Goal: Task Accomplishment & Management: Use online tool/utility

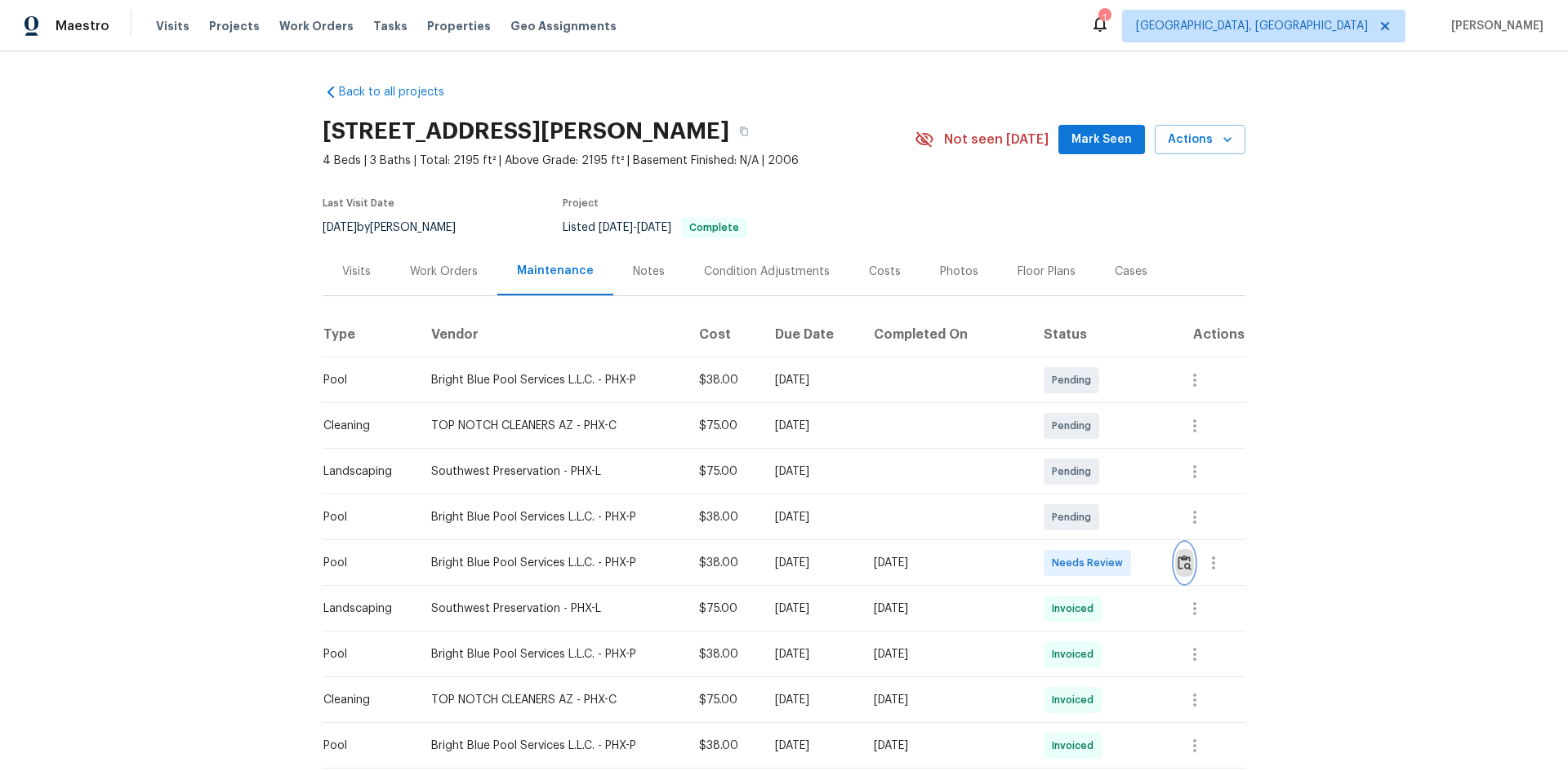
click at [1177, 556] on img "button" at bounding box center [1184, 563] width 14 height 16
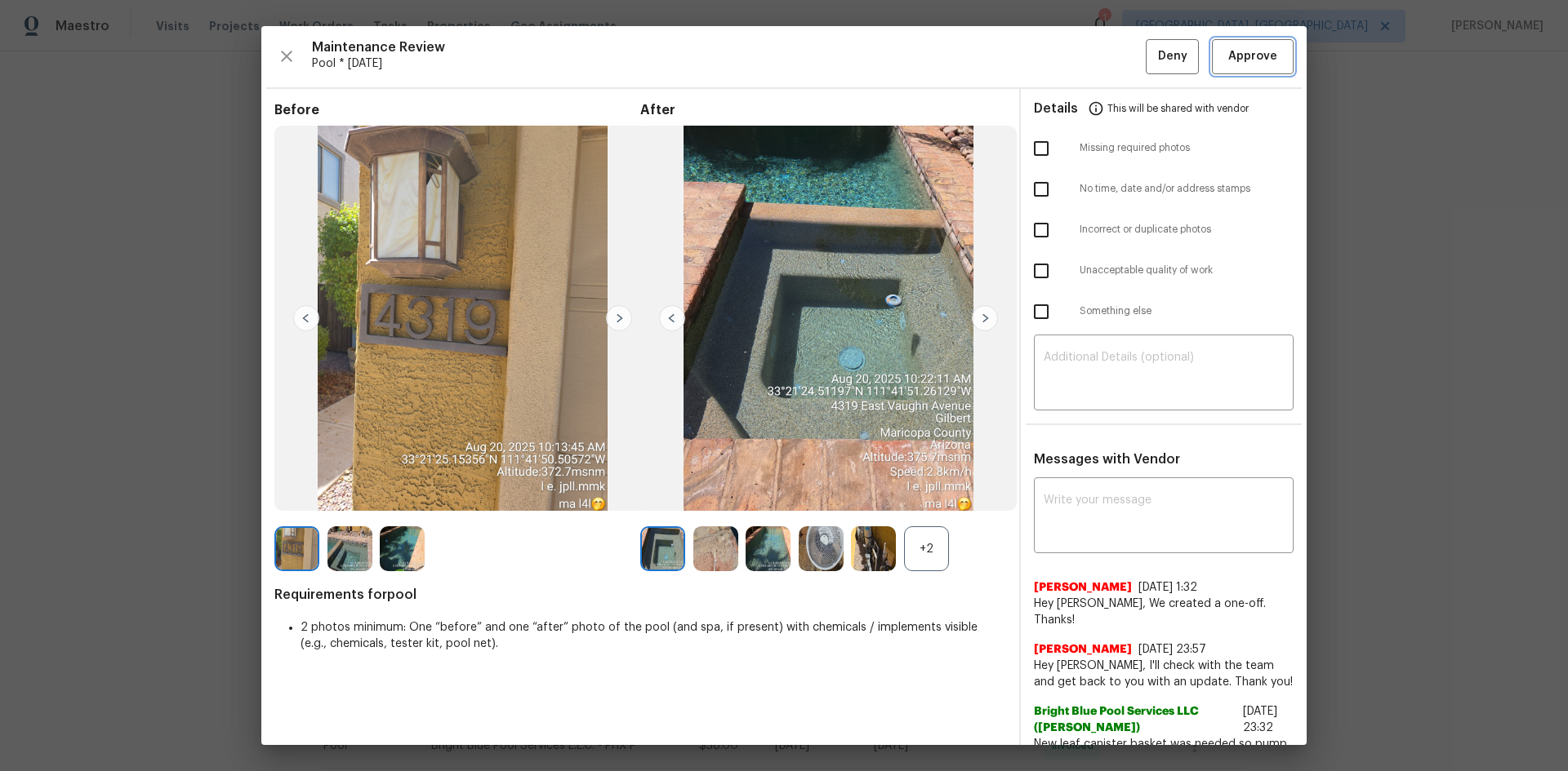
click at [1235, 67] on button "Approve" at bounding box center [1253, 57] width 82 height 35
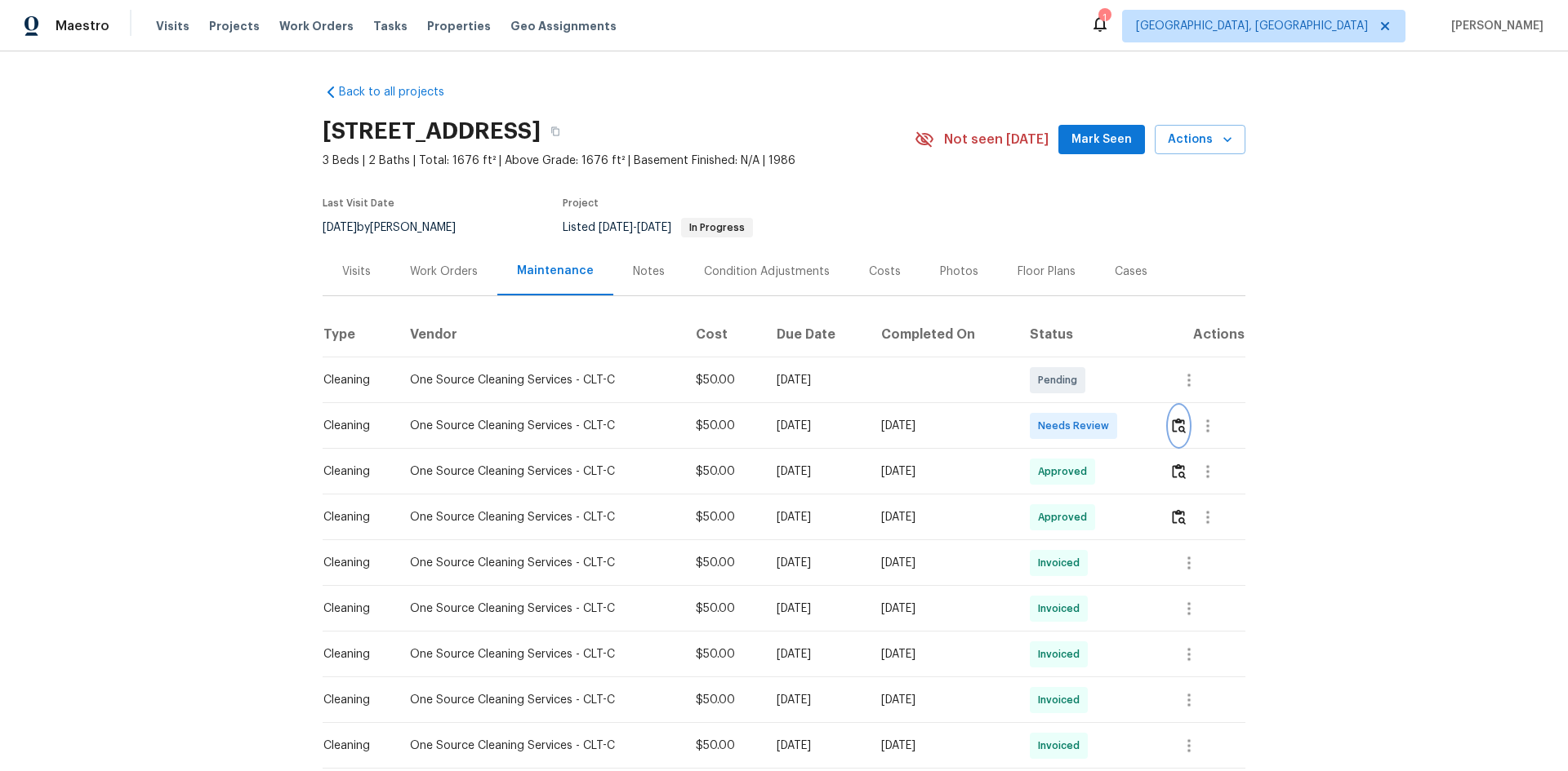
click at [1180, 430] on img "button" at bounding box center [1179, 426] width 14 height 16
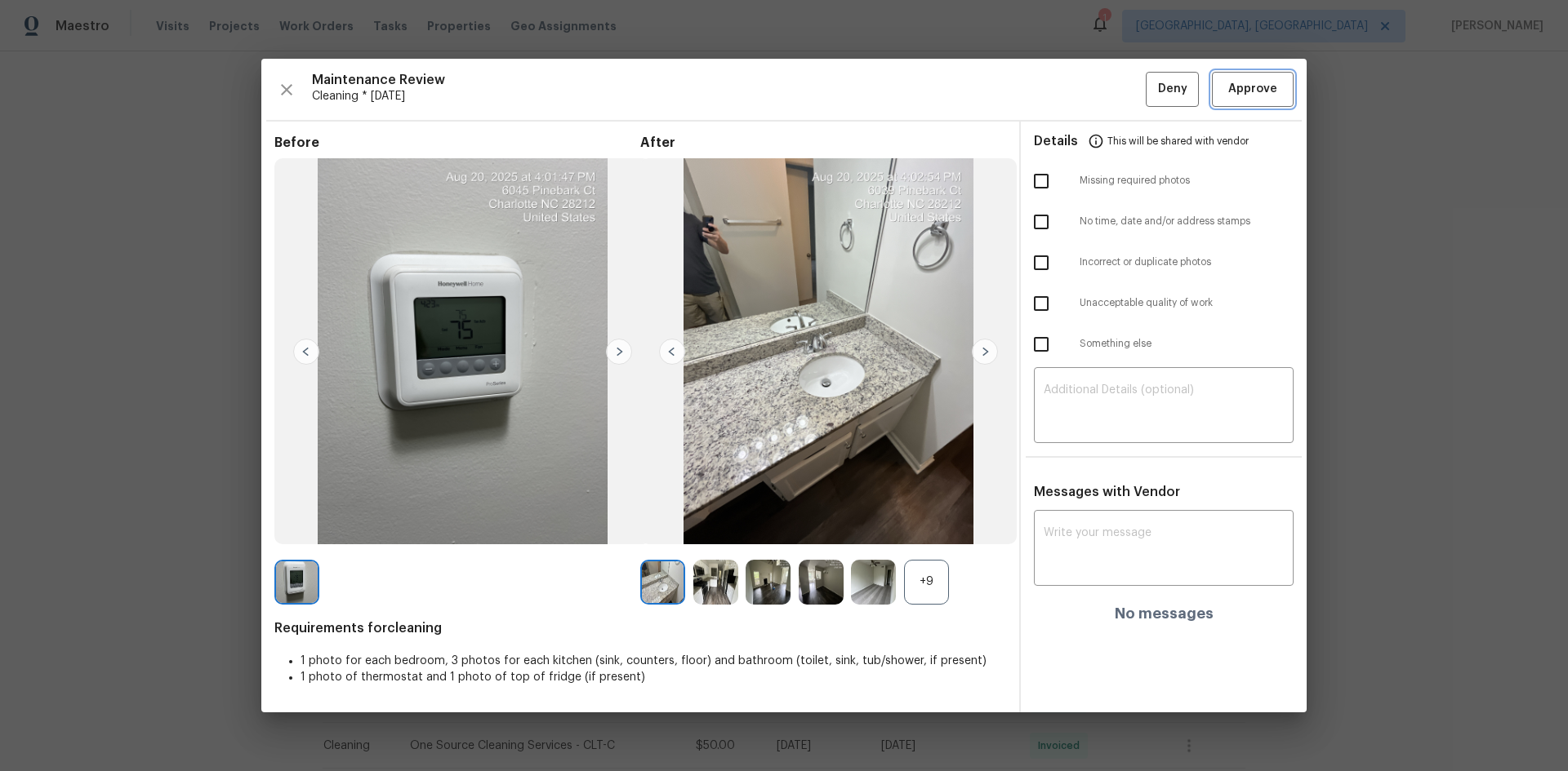
click at [1262, 87] on span "Approve" at bounding box center [1253, 89] width 49 height 20
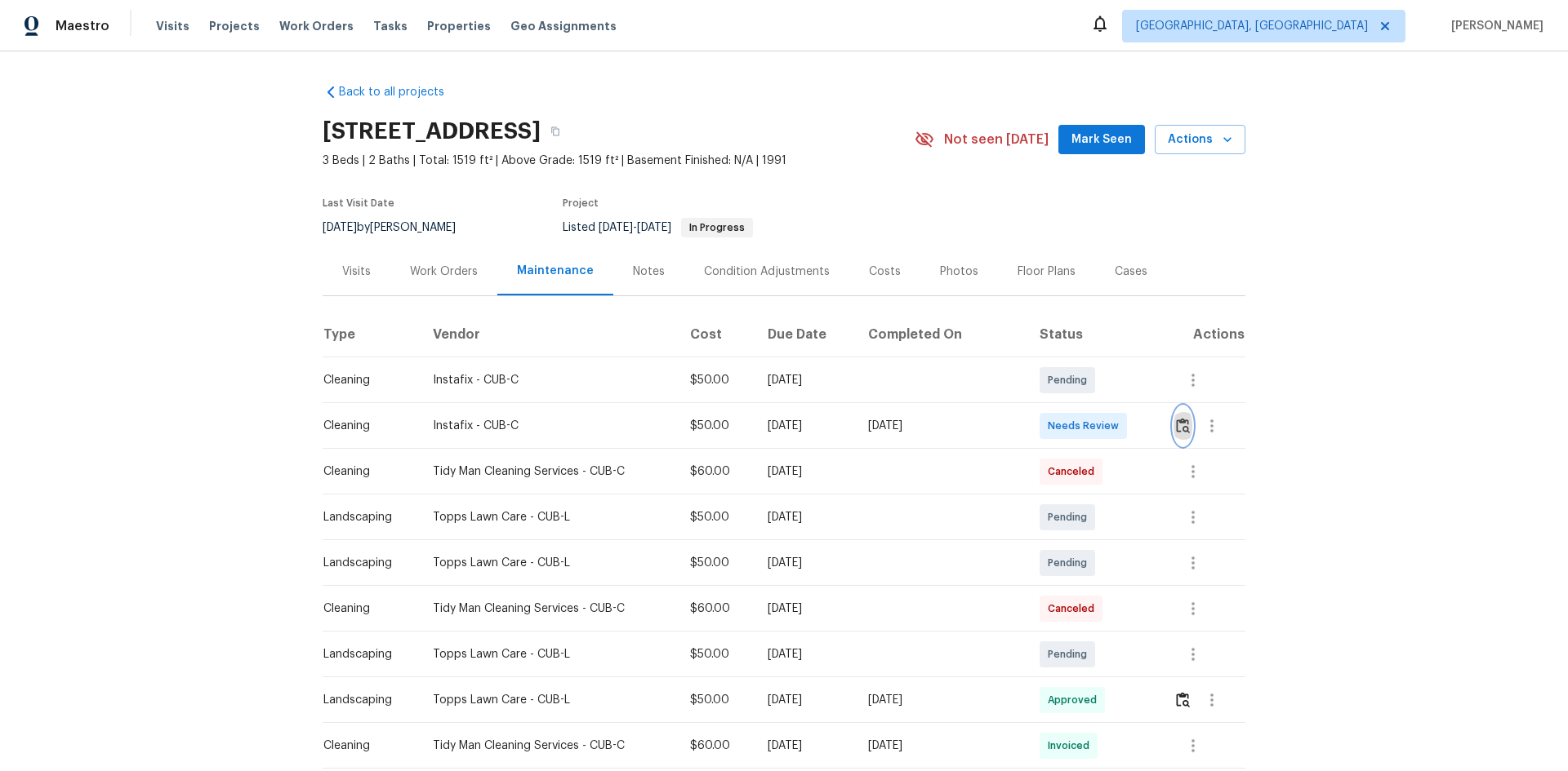
click at [1181, 422] on img "button" at bounding box center [1183, 426] width 14 height 16
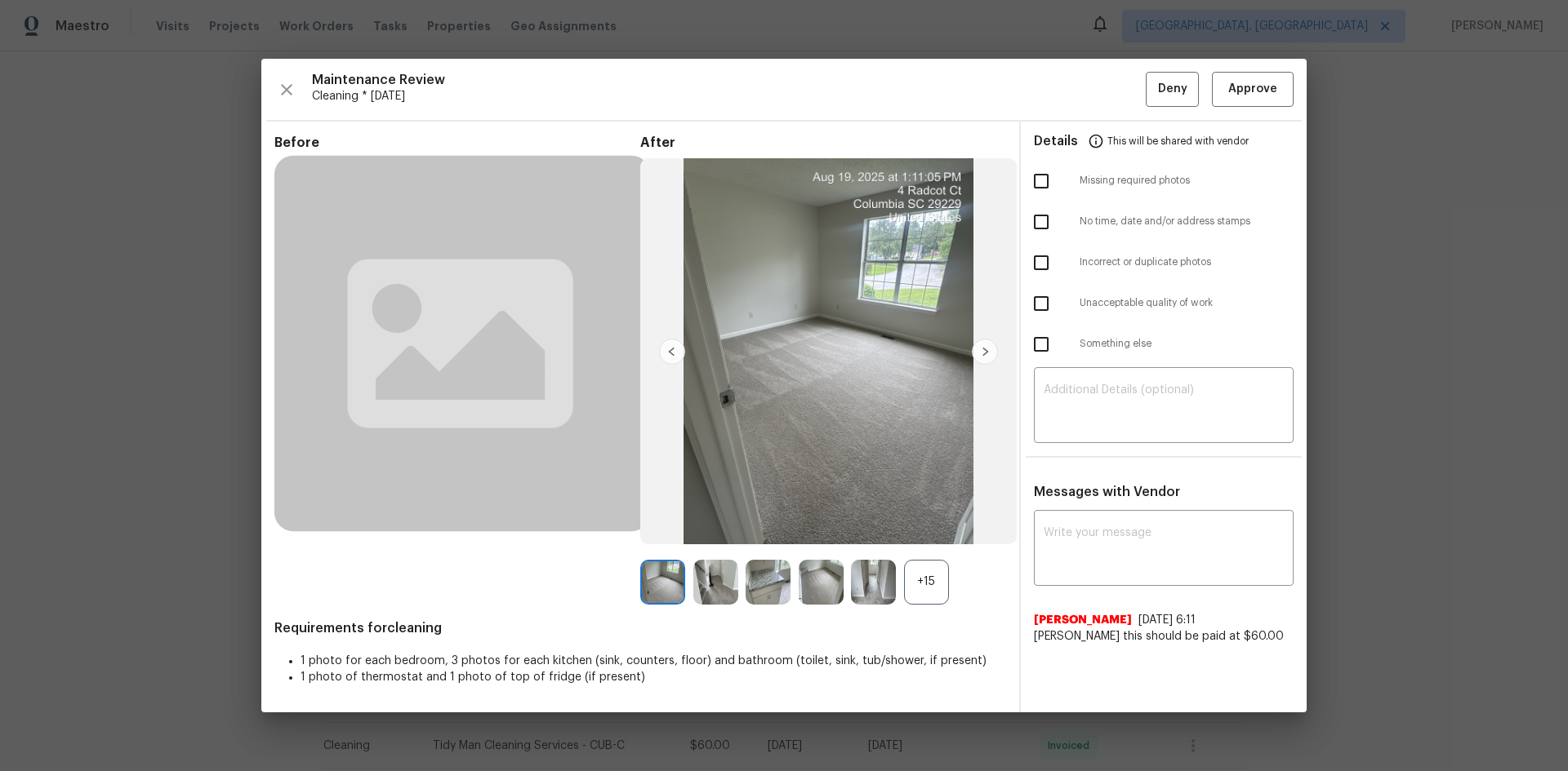
click at [939, 581] on div "+15" at bounding box center [926, 582] width 45 height 45
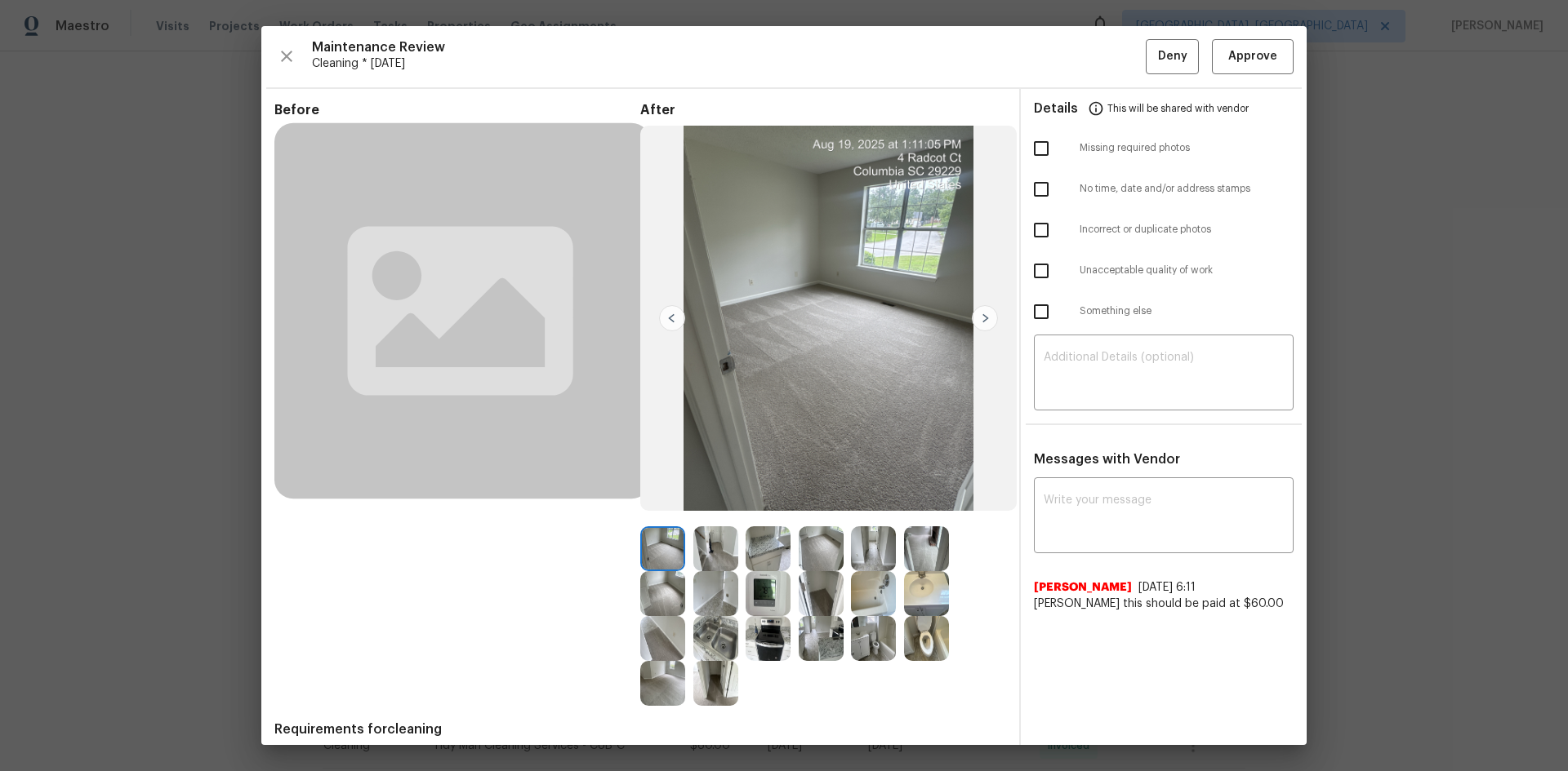
click at [1032, 154] on input "checkbox" at bounding box center [1040, 148] width 34 height 34
checkbox input "true"
click at [1036, 273] on input "checkbox" at bounding box center [1040, 271] width 34 height 34
checkbox input "true"
click at [1044, 366] on textarea at bounding box center [1164, 374] width 240 height 46
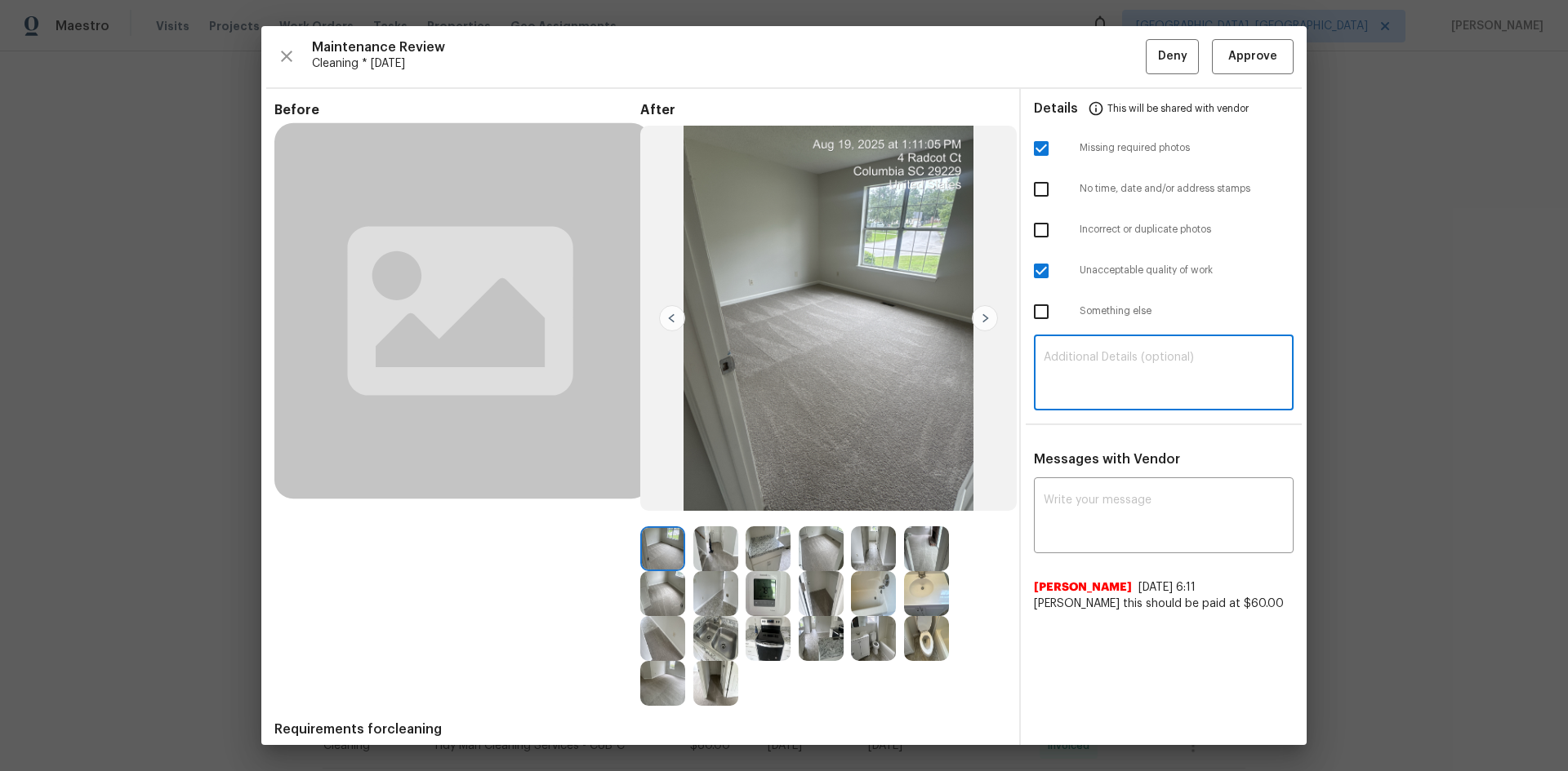
paste textarea "Maintenance Audit Team: Hello! Unfortunately, this Cleaning visit completed on …"
type textarea "Maintenance Audit Team: Hello! Unfortunately, this Cleaning visit completed on …"
click at [1056, 499] on textarea at bounding box center [1164, 517] width 240 height 46
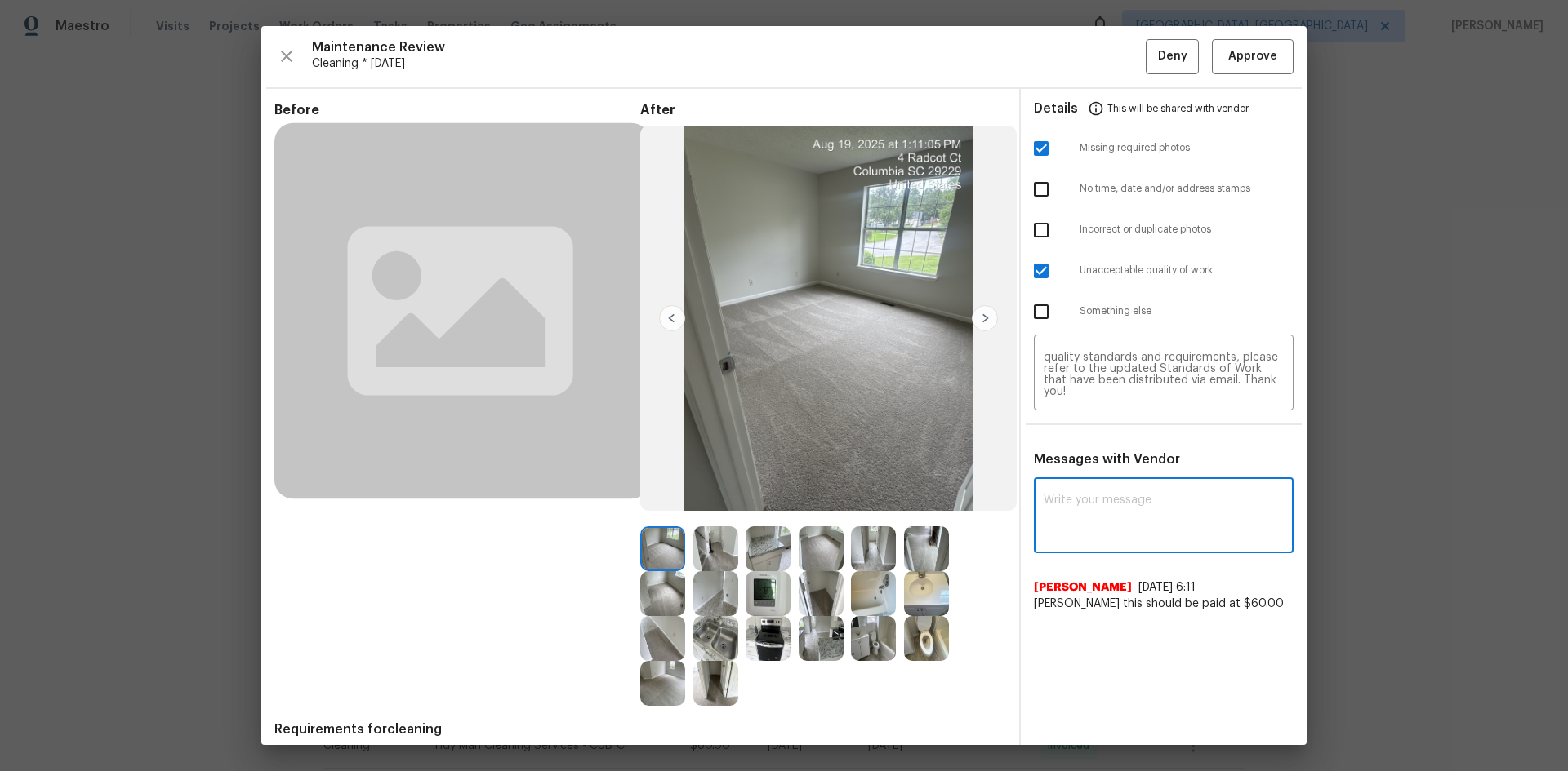
paste textarea "Maintenance Audit Team: Hello! Unfortunately, this Cleaning visit completed on …"
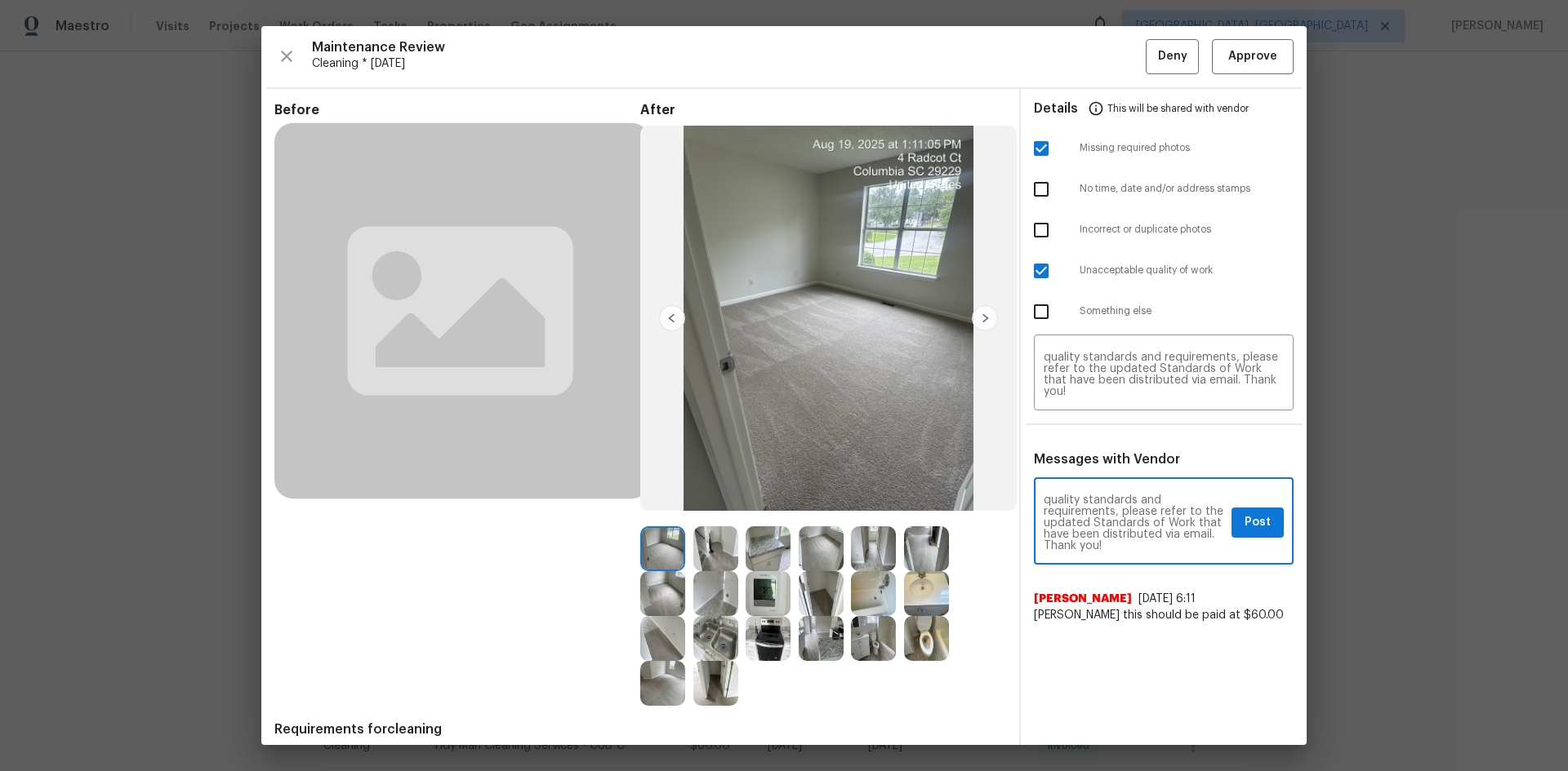
type textarea "Maintenance Audit Team: Hello! Unfortunately, this Cleaning visit completed on …"
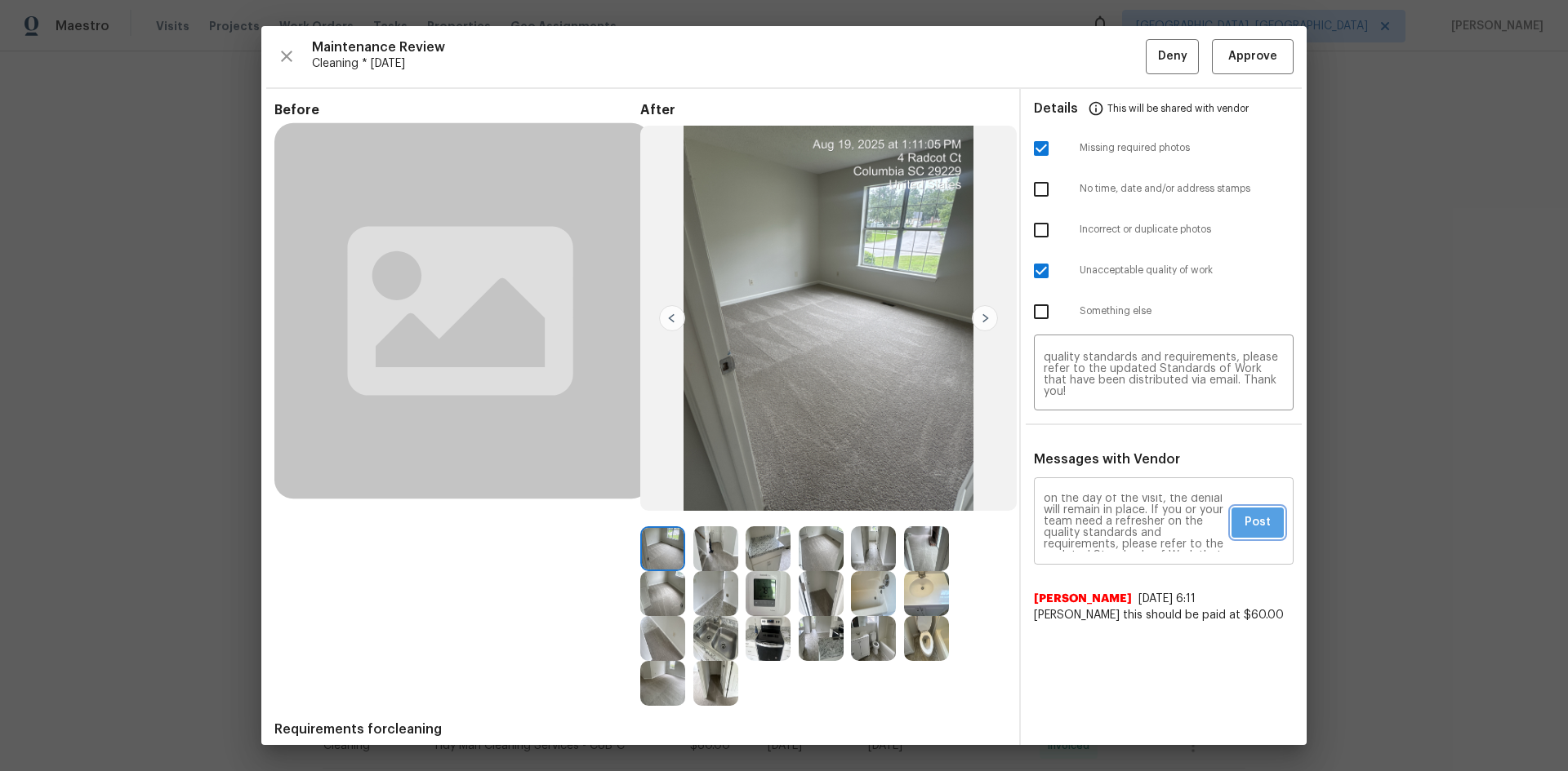
click at [1247, 531] on span "Post" at bounding box center [1257, 522] width 26 height 20
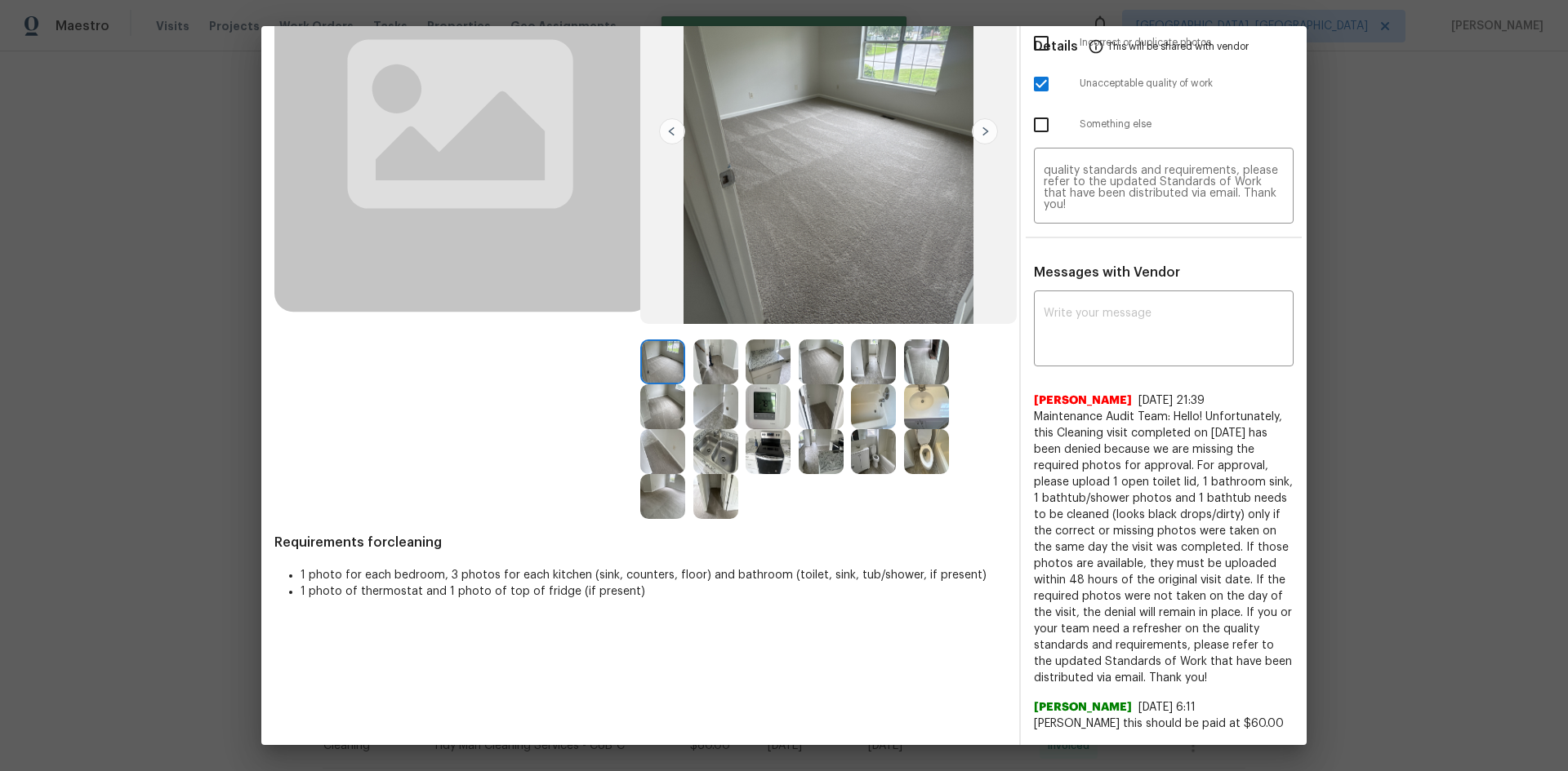
scroll to position [0, 0]
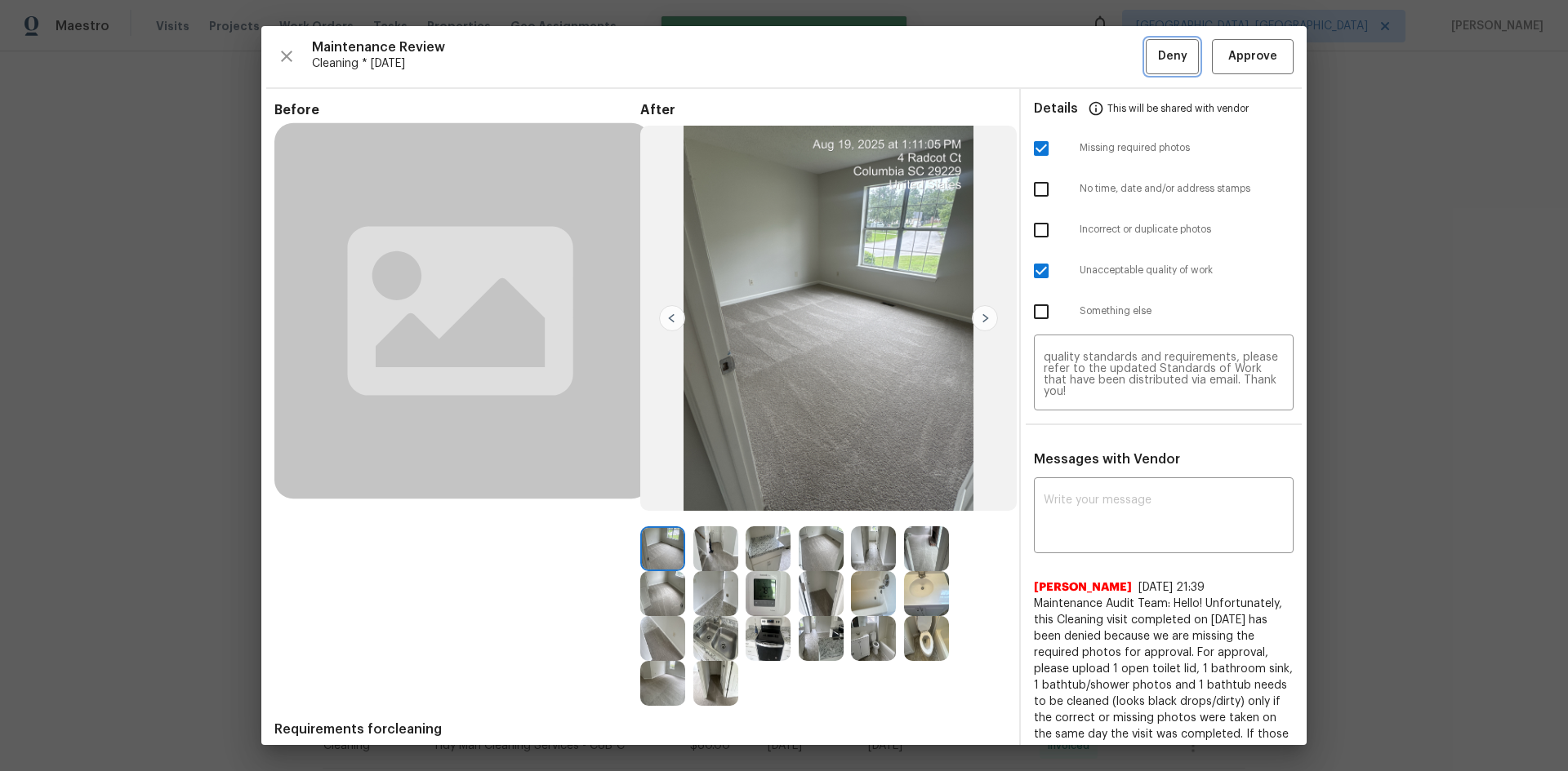
click at [1158, 53] on span "Deny" at bounding box center [1173, 56] width 30 height 20
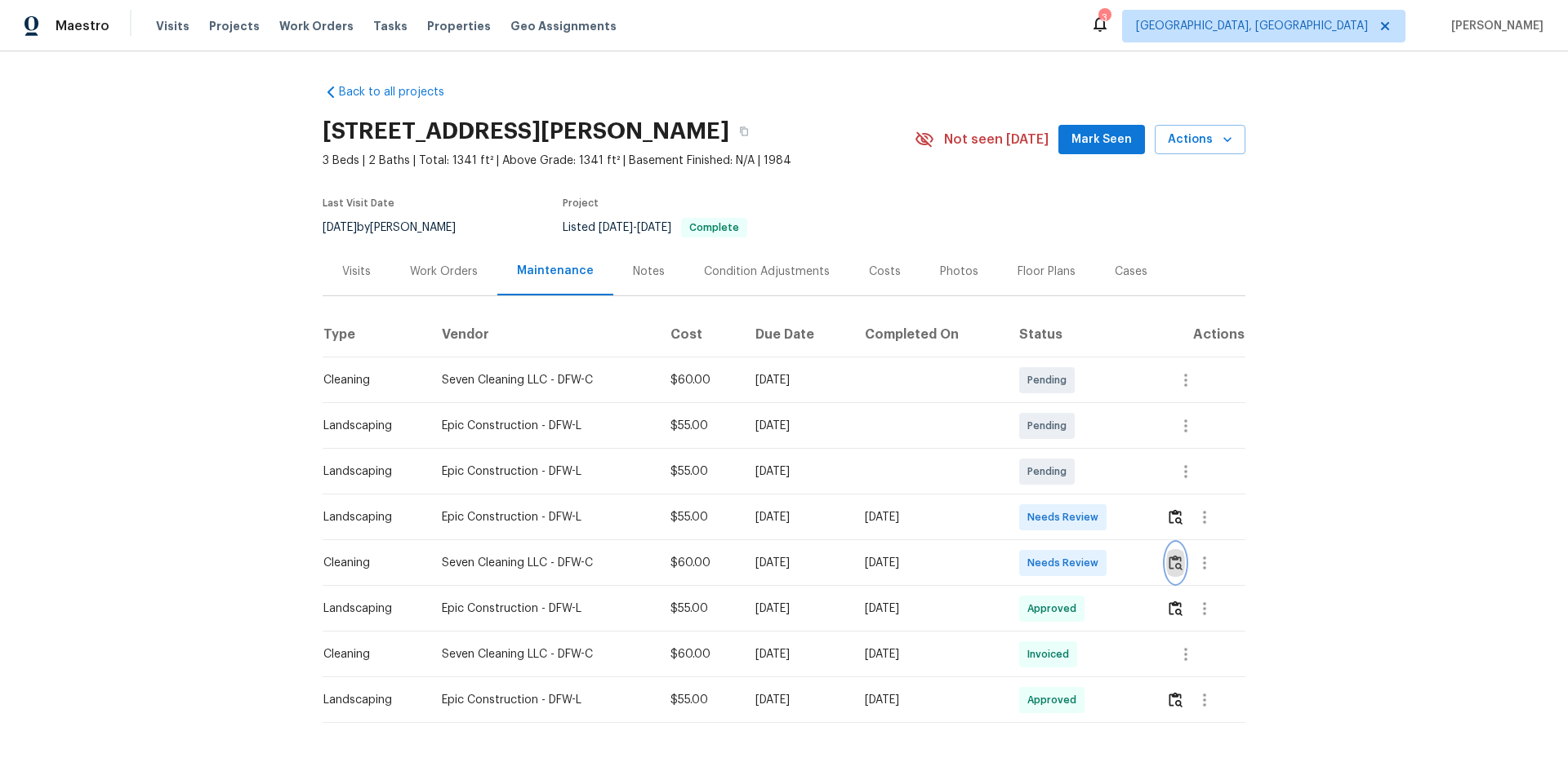
click at [1171, 563] on img "button" at bounding box center [1175, 563] width 14 height 16
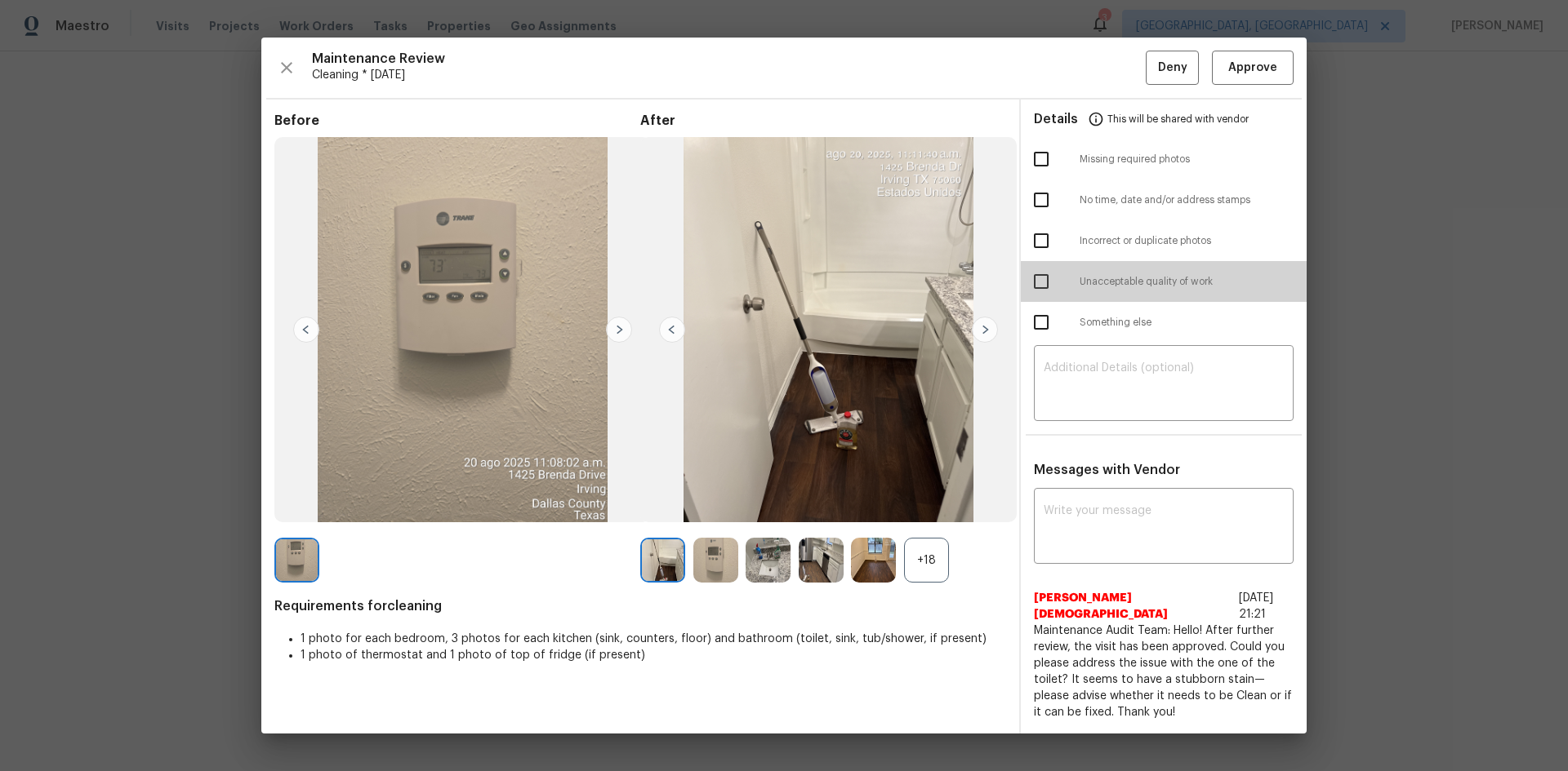
click at [1039, 285] on input "checkbox" at bounding box center [1040, 281] width 34 height 34
checkbox input "true"
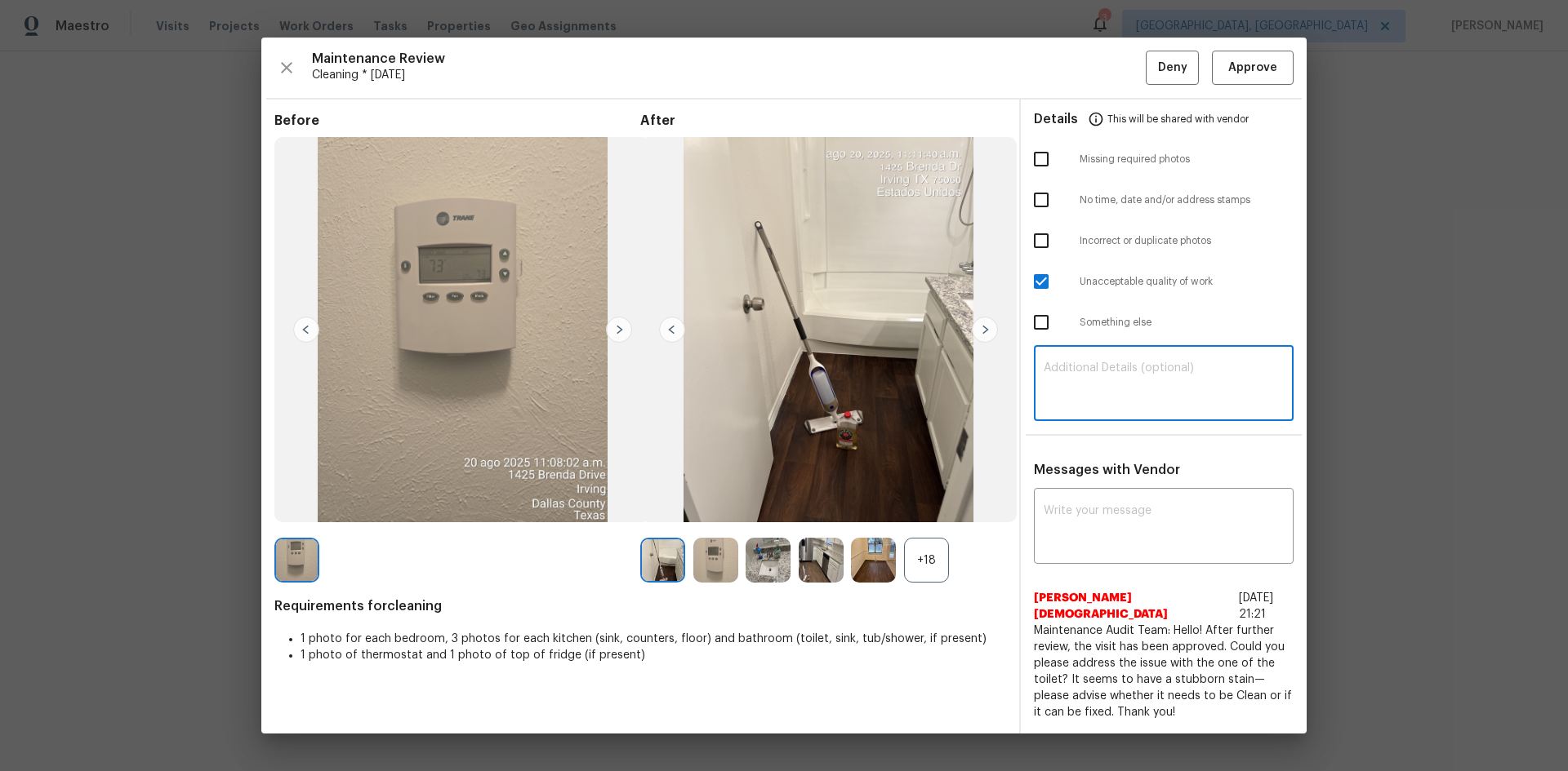
click at [1120, 386] on textarea at bounding box center [1164, 385] width 240 height 46
paste textarea "Maintenance Audit Team: Hello! Unfortunately, this Cleaning visit completed on …"
type textarea "Maintenance Audit Team: Hello! Unfortunately, this Cleaning visit completed on …"
click at [1070, 521] on textarea at bounding box center [1164, 528] width 240 height 46
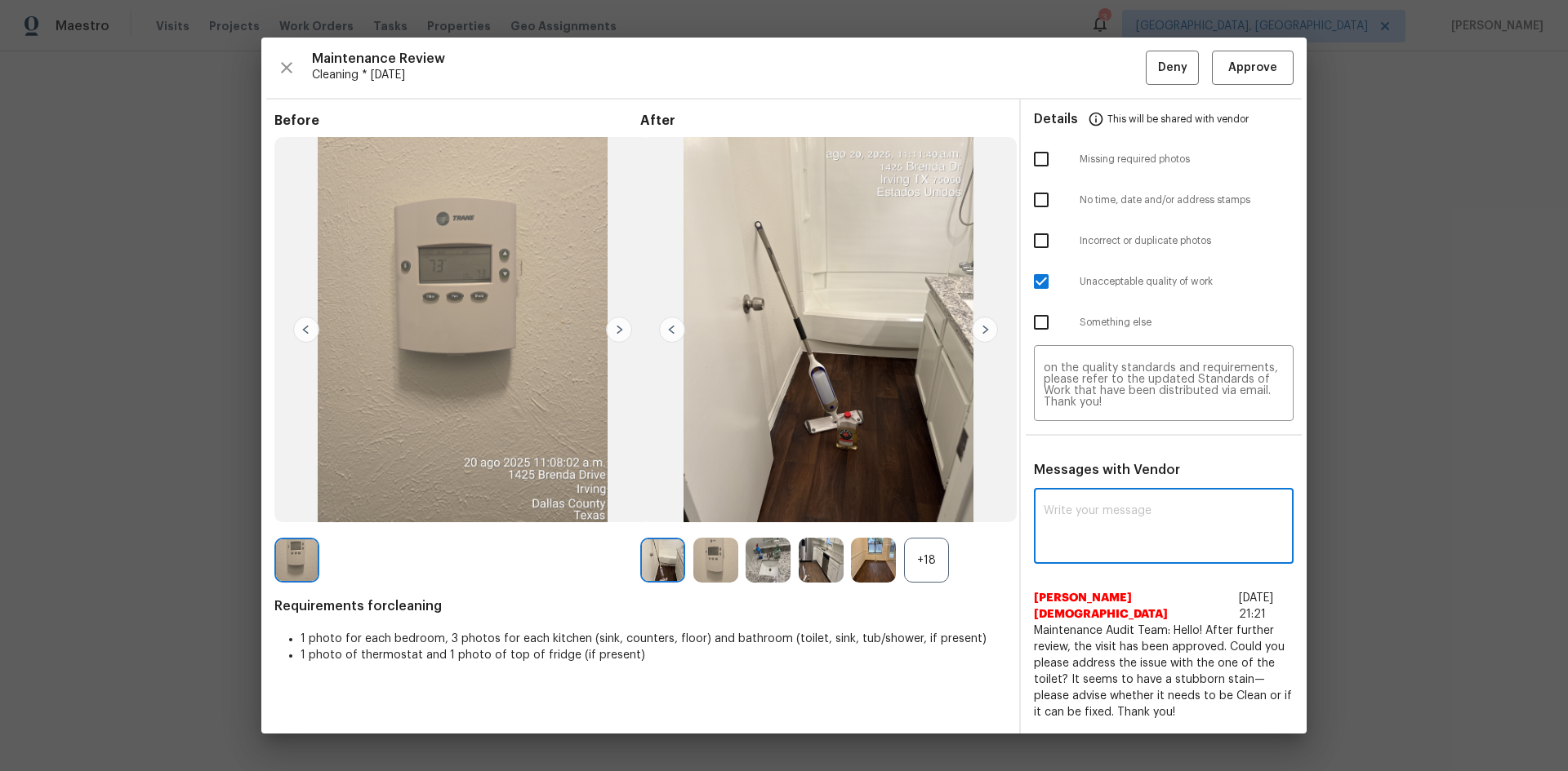
paste textarea "Maintenance Audit Team: Hello! Unfortunately, this Cleaning visit completed on …"
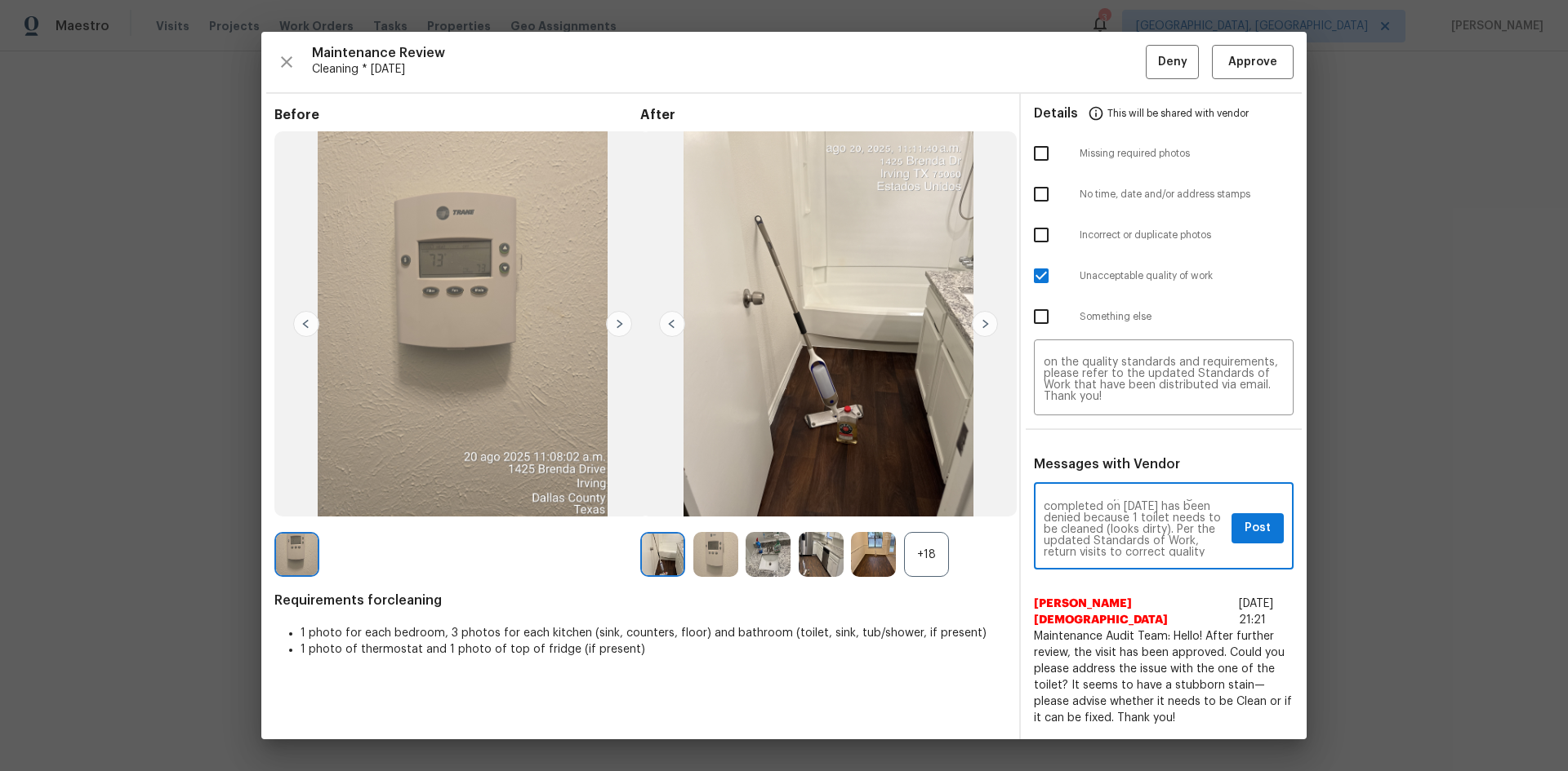
scroll to position [33, 0]
type textarea "Maintenance Audit Team: Hello! Unfortunately, this Cleaning visit completed on …"
click at [1257, 539] on span "Post" at bounding box center [1257, 528] width 26 height 20
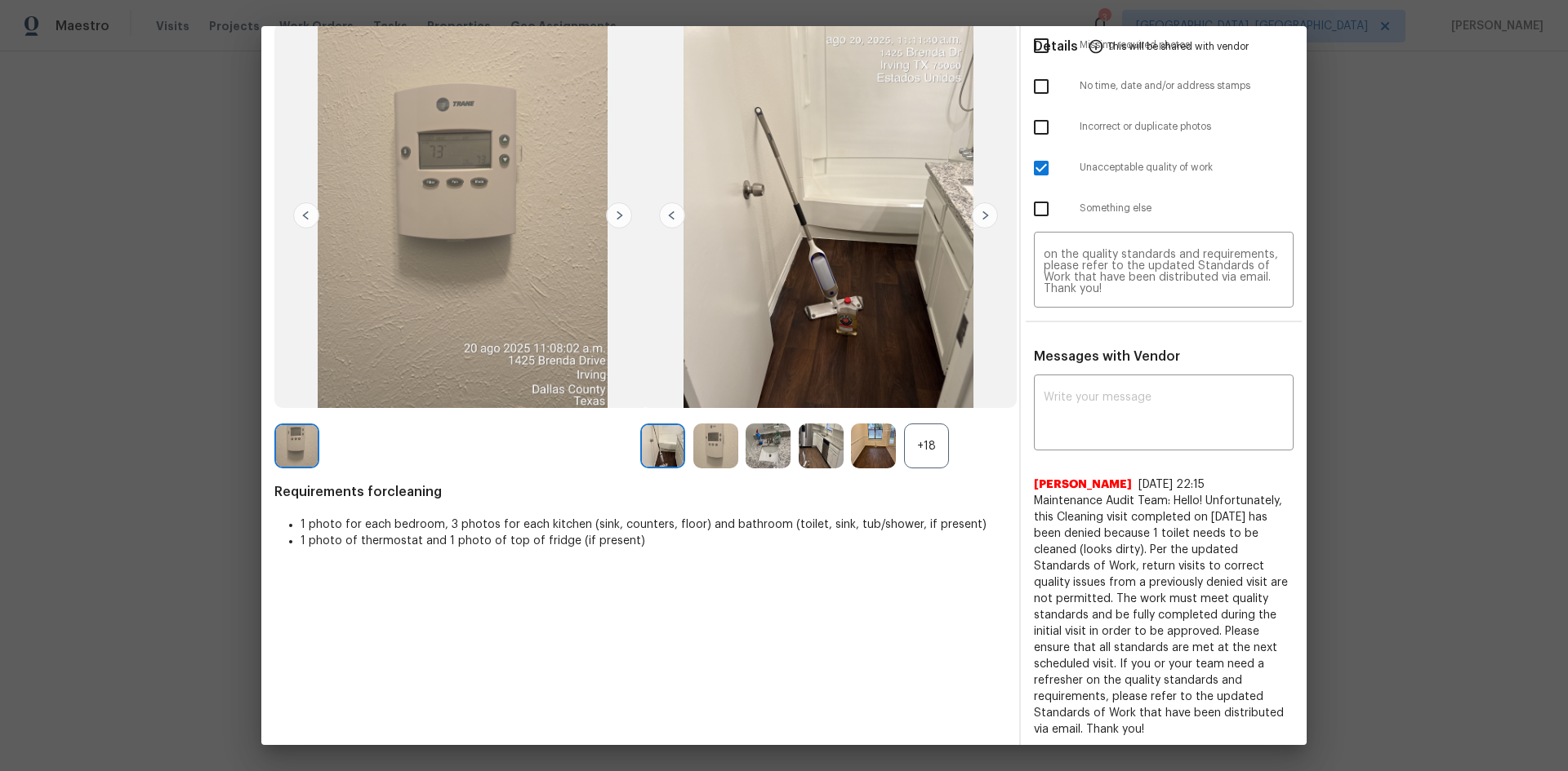
scroll to position [0, 0]
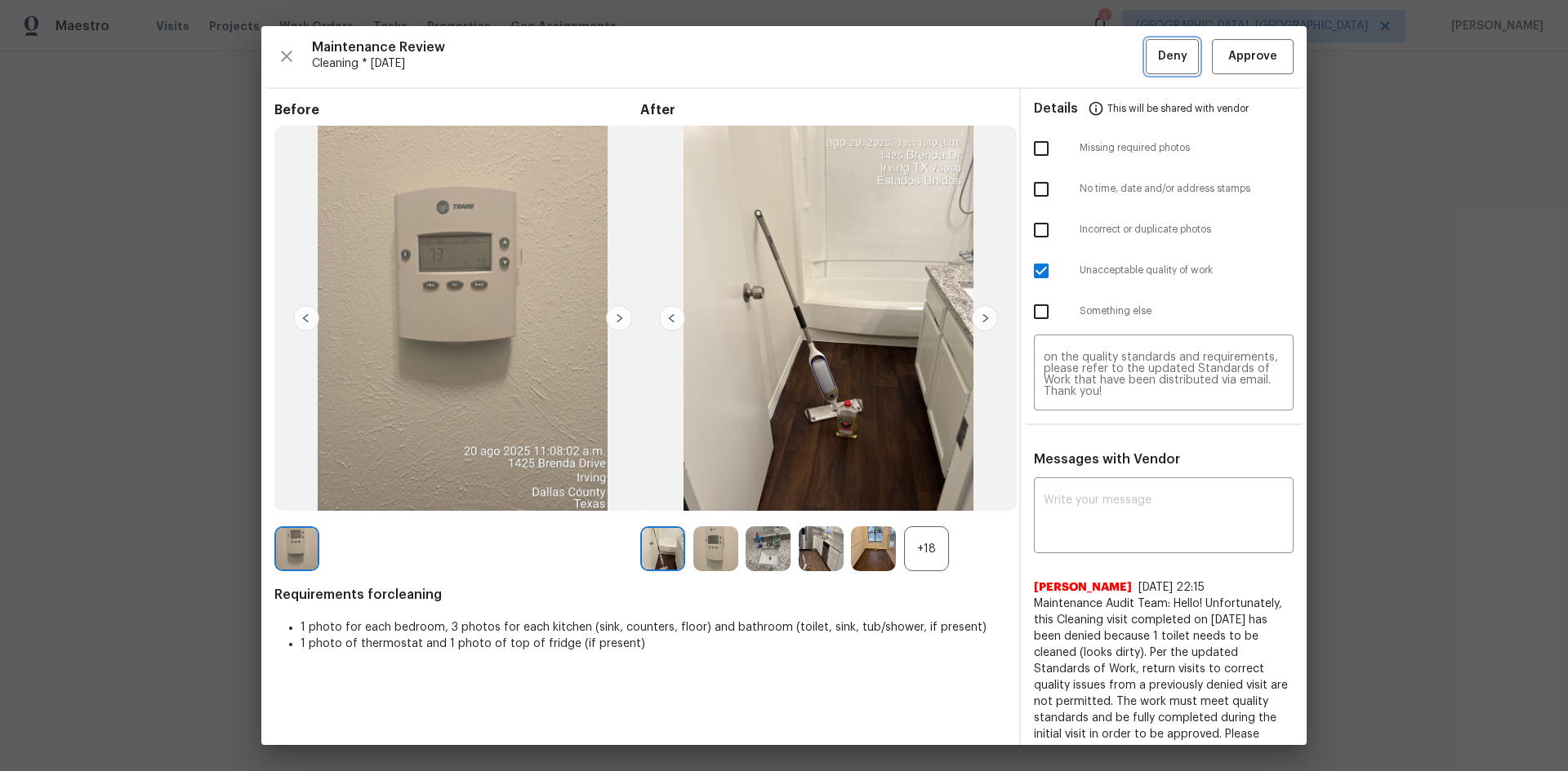
click at [1158, 59] on span "Deny" at bounding box center [1173, 56] width 30 height 20
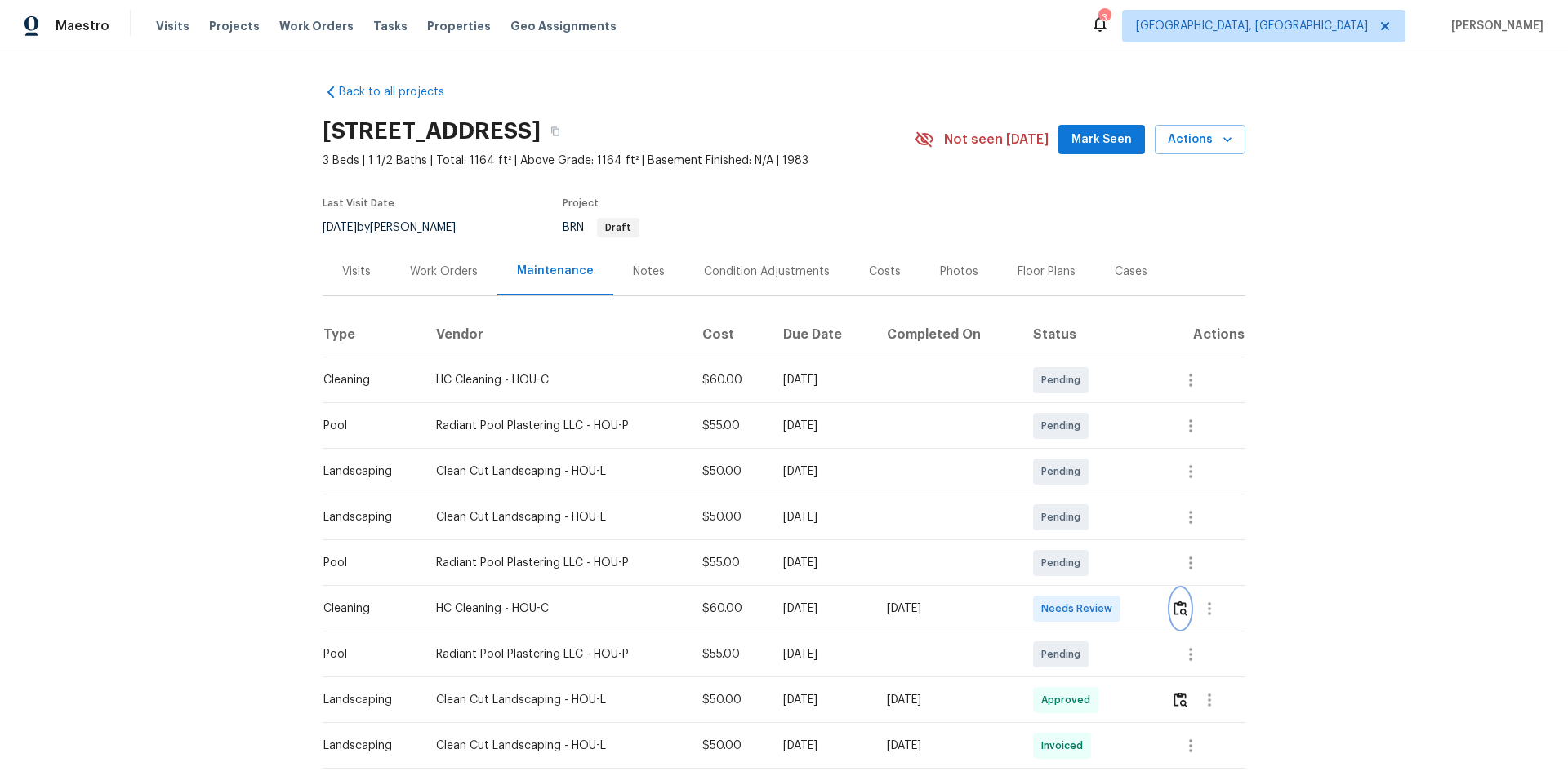
click at [1178, 608] on img "button" at bounding box center [1181, 608] width 14 height 16
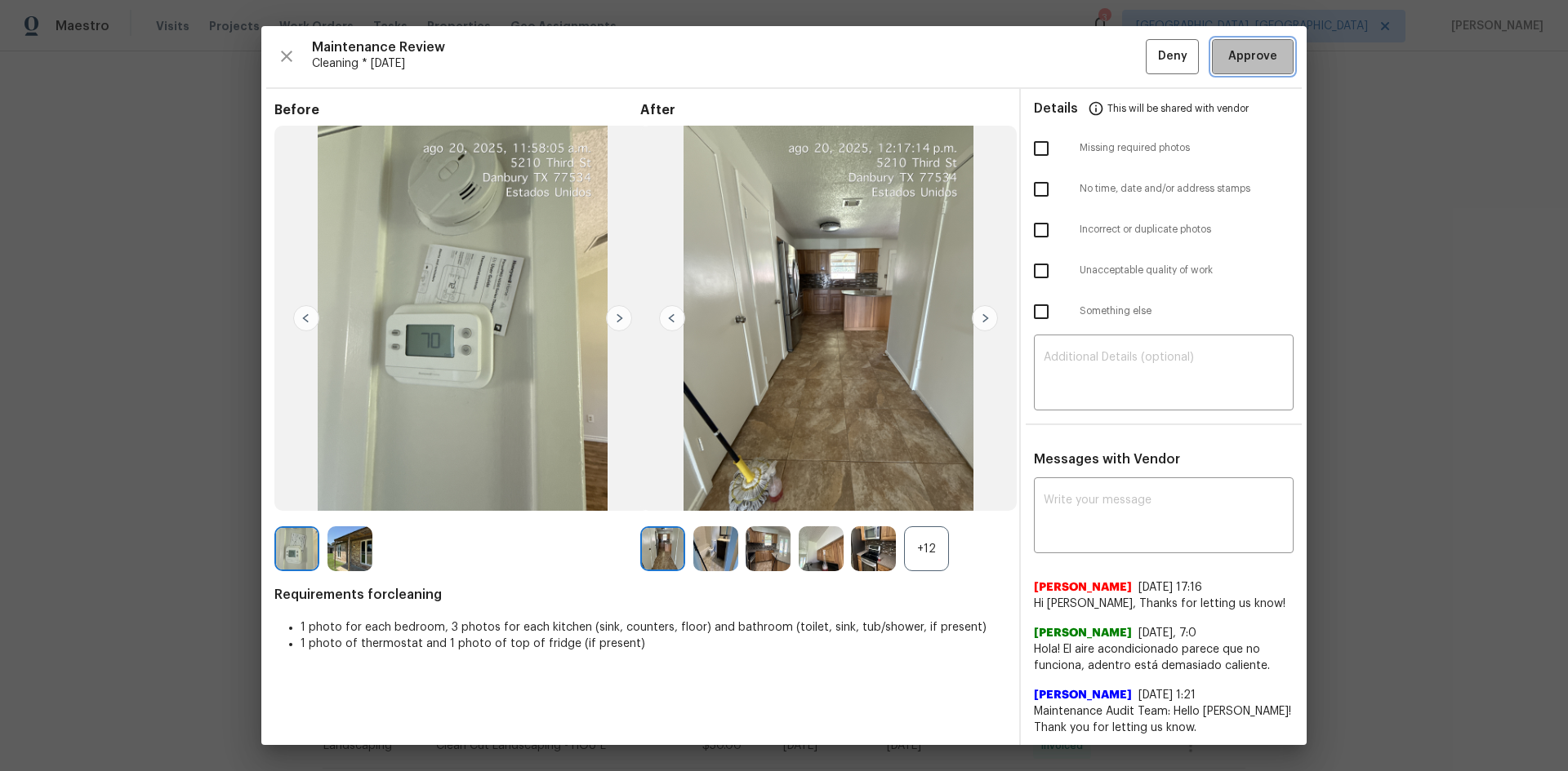
click at [1234, 59] on span "Approve" at bounding box center [1253, 56] width 49 height 20
